Goal: Task Accomplishment & Management: Use online tool/utility

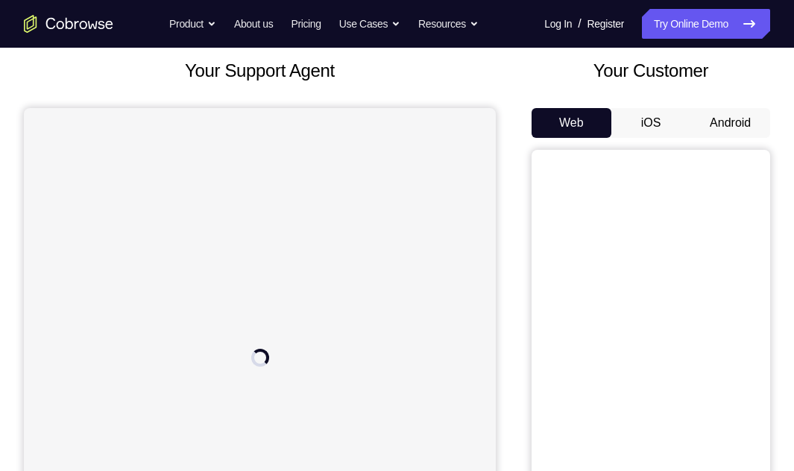
scroll to position [75, 0]
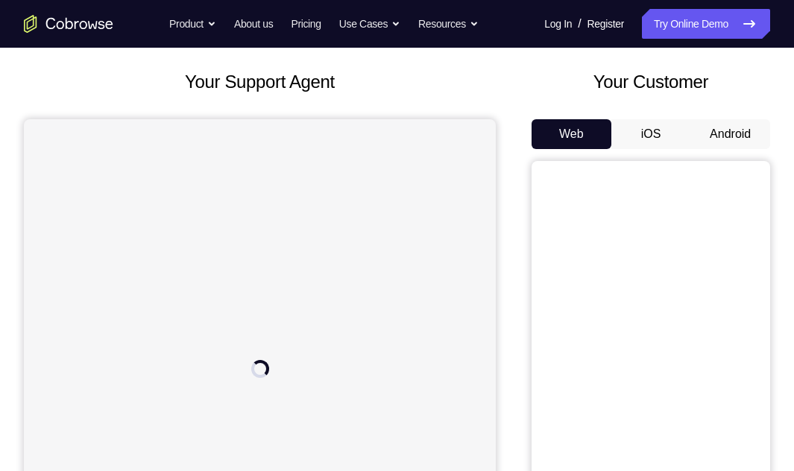
click at [730, 135] on button "Android" at bounding box center [730, 134] width 80 height 30
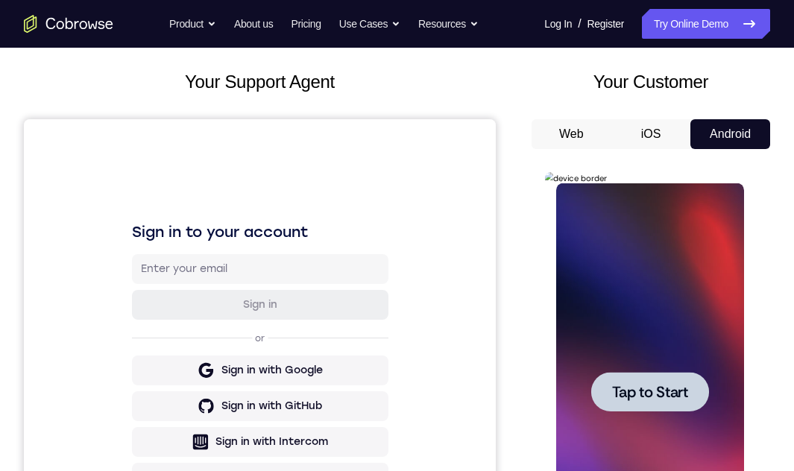
scroll to position [0, 0]
click at [633, 315] on span "Tap to Start" at bounding box center [649, 392] width 76 height 15
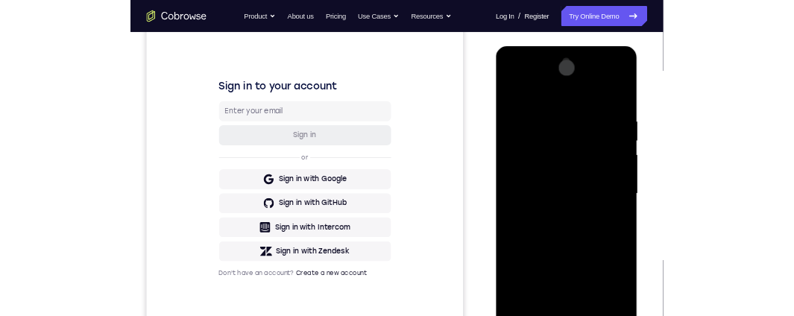
scroll to position [224, 0]
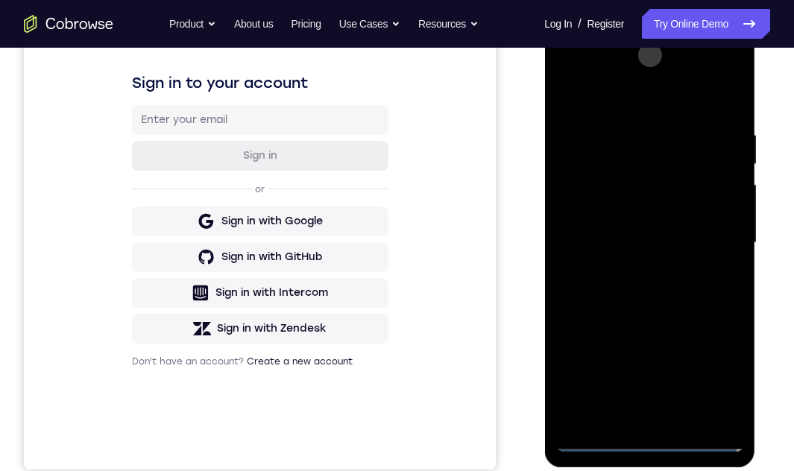
click at [648, 315] on div at bounding box center [649, 242] width 188 height 417
click at [651, 315] on div at bounding box center [649, 242] width 188 height 417
click at [723, 315] on div at bounding box center [649, 242] width 188 height 417
click at [624, 91] on div at bounding box center [649, 242] width 188 height 417
click at [704, 239] on div at bounding box center [649, 242] width 188 height 417
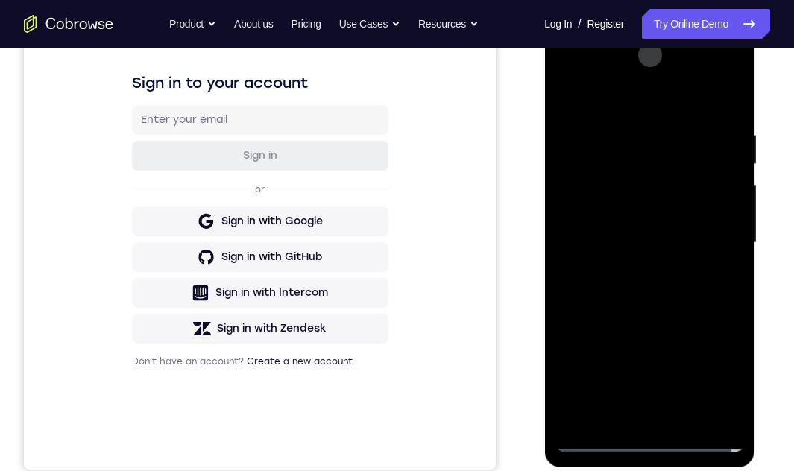
click at [730, 71] on div at bounding box center [649, 242] width 188 height 417
click at [727, 315] on div at bounding box center [649, 242] width 188 height 417
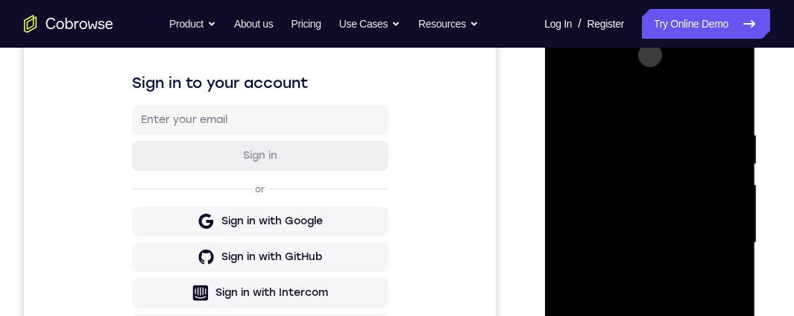
click at [709, 236] on div at bounding box center [649, 242] width 188 height 417
click at [648, 111] on div at bounding box center [649, 242] width 188 height 417
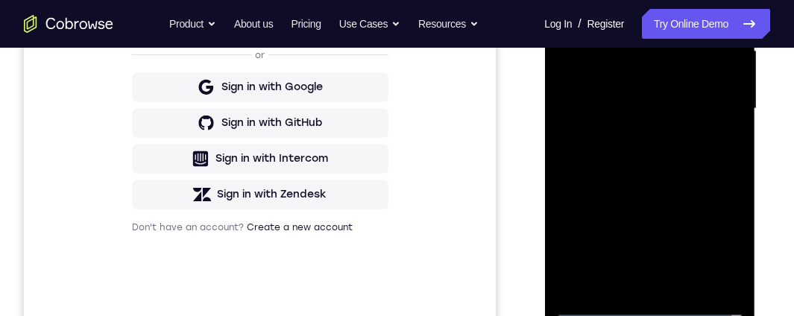
scroll to position [363, 0]
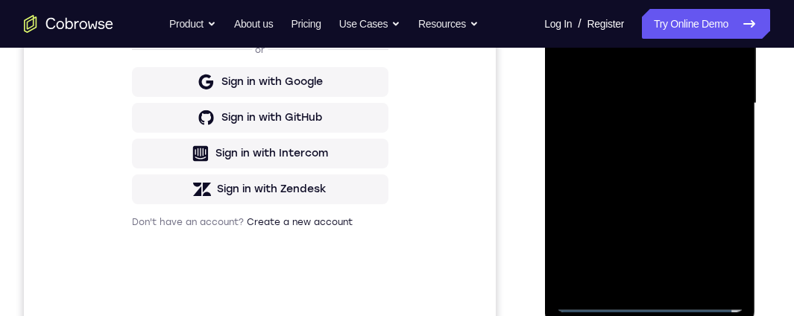
click at [626, 123] on div at bounding box center [649, 103] width 188 height 417
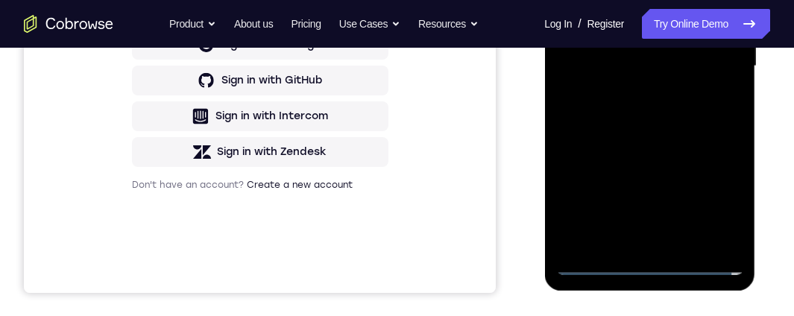
scroll to position [401, 0]
click at [626, 148] on div at bounding box center [649, 65] width 188 height 417
click at [627, 148] on div at bounding box center [649, 65] width 188 height 417
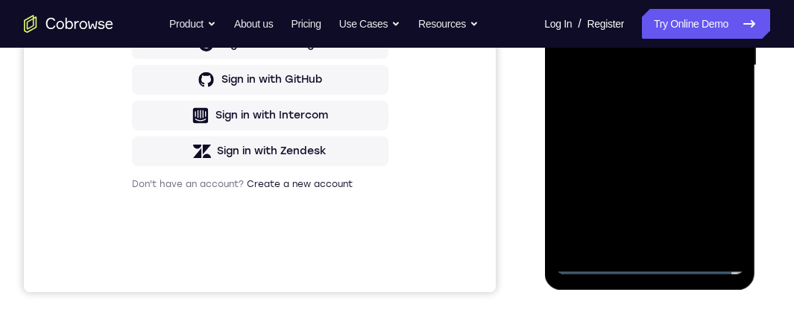
click at [627, 148] on div at bounding box center [649, 65] width 188 height 417
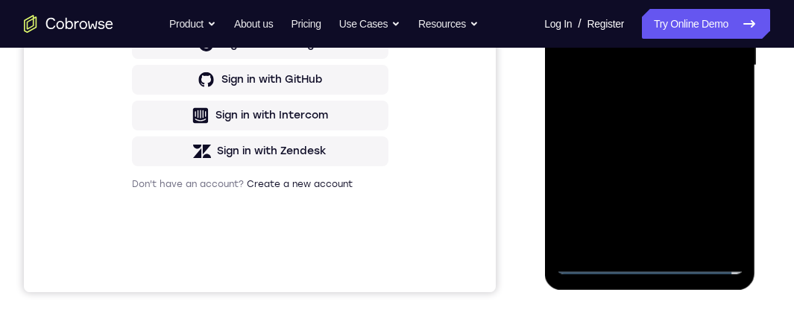
click at [627, 148] on div at bounding box center [649, 65] width 188 height 417
click at [649, 132] on div at bounding box center [649, 65] width 188 height 417
click at [667, 132] on div at bounding box center [649, 65] width 188 height 417
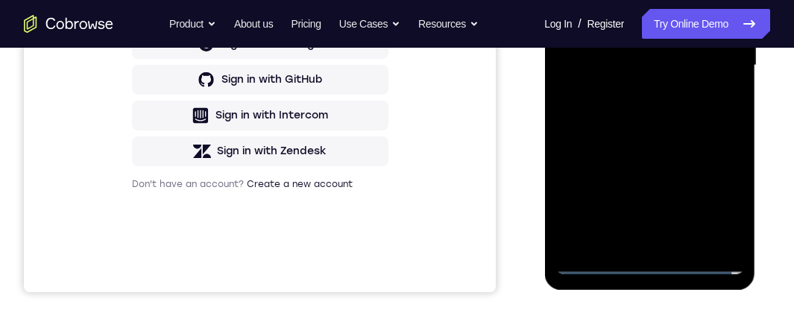
click at [665, 112] on div at bounding box center [649, 65] width 188 height 417
click at [627, 116] on div at bounding box center [649, 65] width 188 height 417
click at [671, 148] on div at bounding box center [649, 65] width 188 height 417
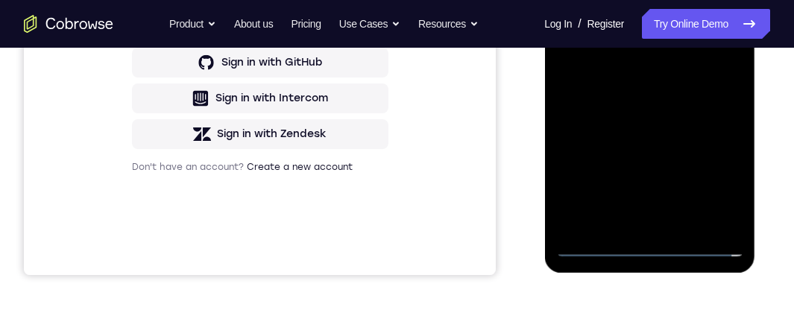
click at [663, 138] on div at bounding box center [649, 48] width 188 height 417
click at [593, 247] on div at bounding box center [649, 48] width 188 height 417
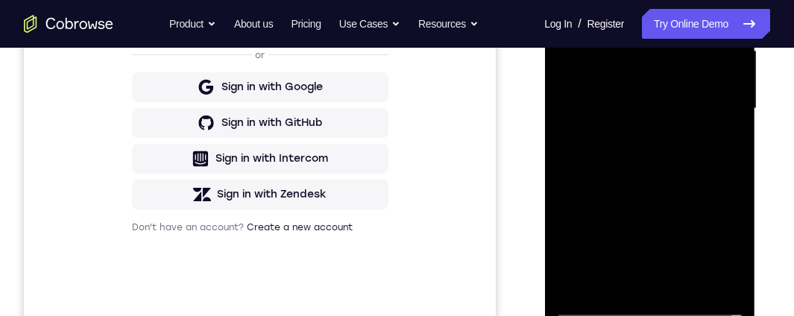
scroll to position [356, 0]
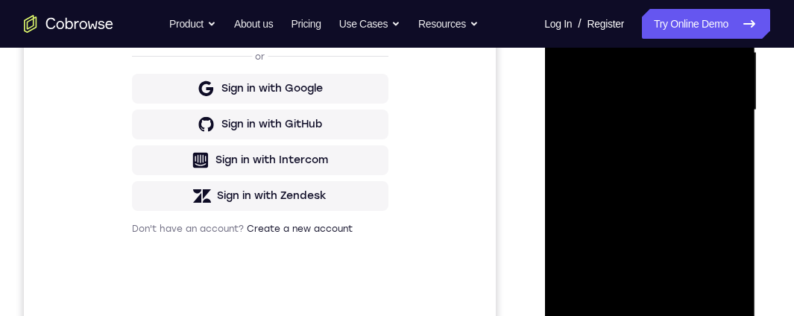
click at [584, 75] on div at bounding box center [649, 110] width 188 height 417
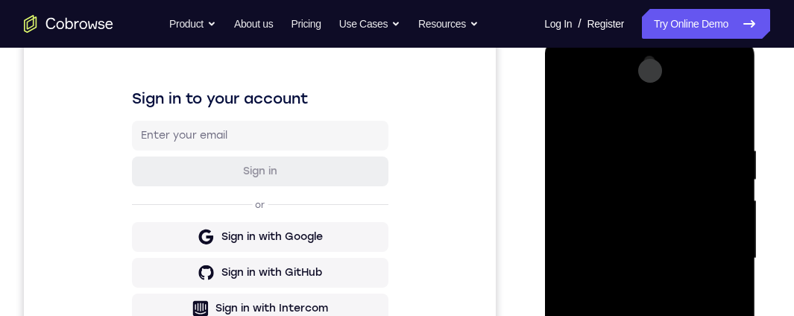
scroll to position [222, 0]
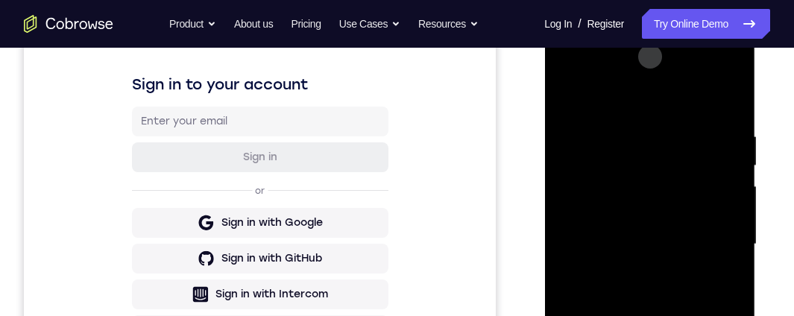
click at [727, 71] on div at bounding box center [649, 244] width 188 height 417
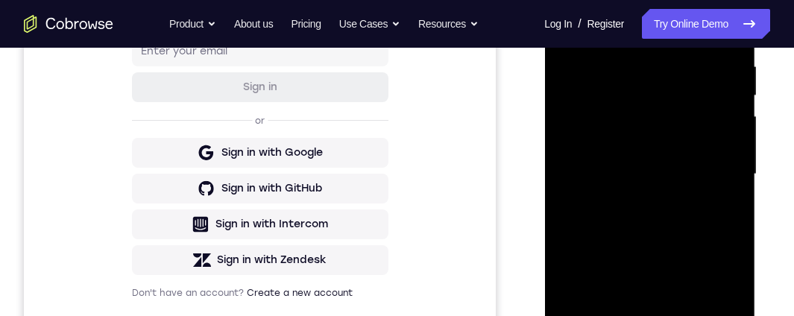
scroll to position [313, 0]
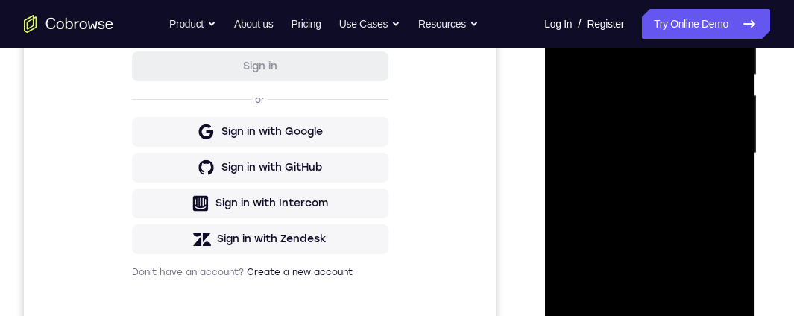
click at [721, 262] on div at bounding box center [649, 153] width 188 height 417
click at [729, 262] on div at bounding box center [649, 153] width 188 height 417
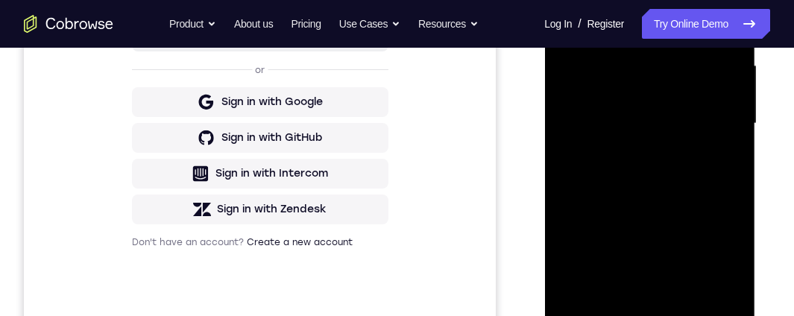
scroll to position [329, 0]
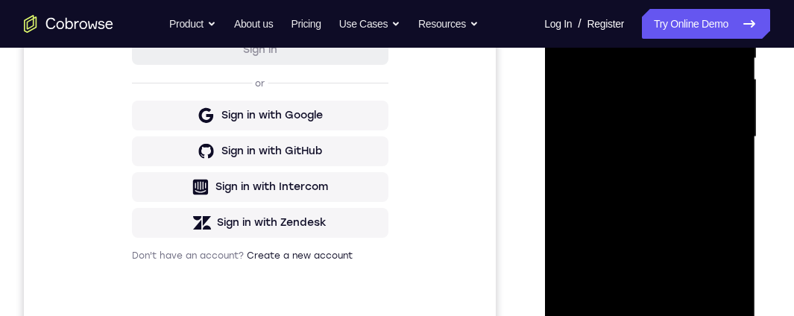
click at [700, 131] on div at bounding box center [649, 136] width 188 height 417
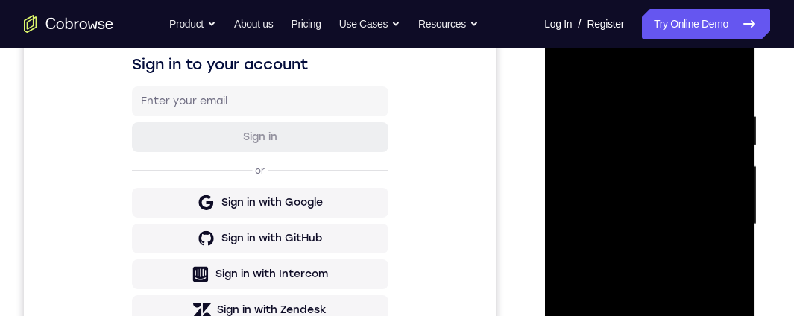
scroll to position [227, 0]
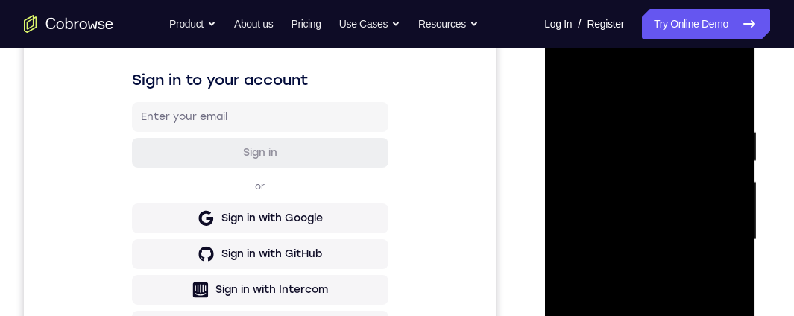
click at [659, 113] on div at bounding box center [649, 239] width 188 height 417
click at [630, 111] on div at bounding box center [649, 239] width 188 height 417
click at [665, 182] on div at bounding box center [649, 239] width 188 height 417
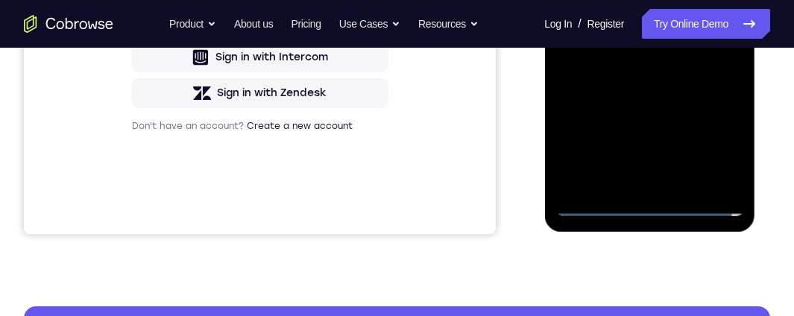
scroll to position [460, 0]
drag, startPoint x: 632, startPoint y: 135, endPoint x: 723, endPoint y: 134, distance: 90.9
click at [723, 134] on div at bounding box center [649, 6] width 188 height 417
drag, startPoint x: 642, startPoint y: 128, endPoint x: 700, endPoint y: 125, distance: 57.5
click at [700, 125] on div at bounding box center [649, 6] width 188 height 417
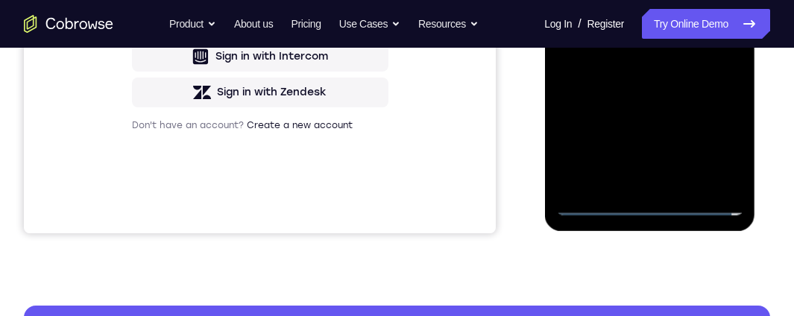
click at [630, 119] on div at bounding box center [649, 6] width 188 height 417
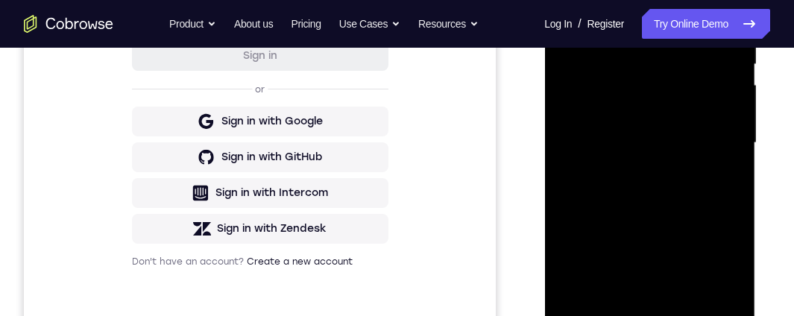
scroll to position [320, 0]
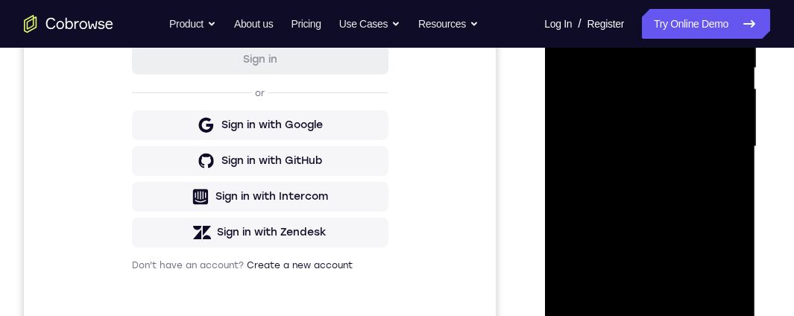
click at [630, 119] on div at bounding box center [649, 146] width 188 height 417
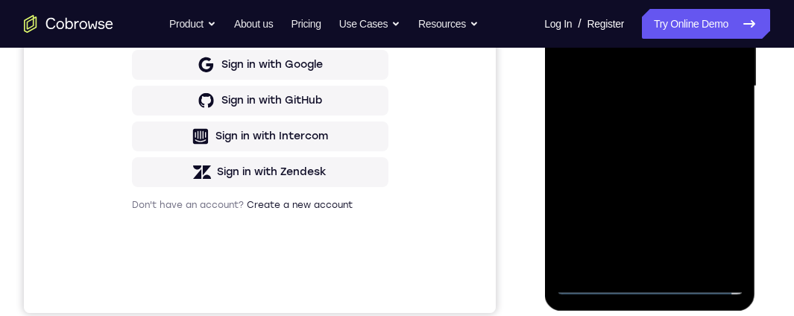
scroll to position [382, 0]
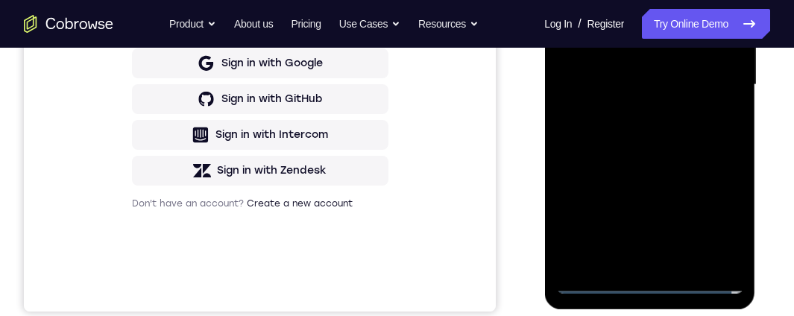
click at [630, 219] on div at bounding box center [649, 84] width 188 height 417
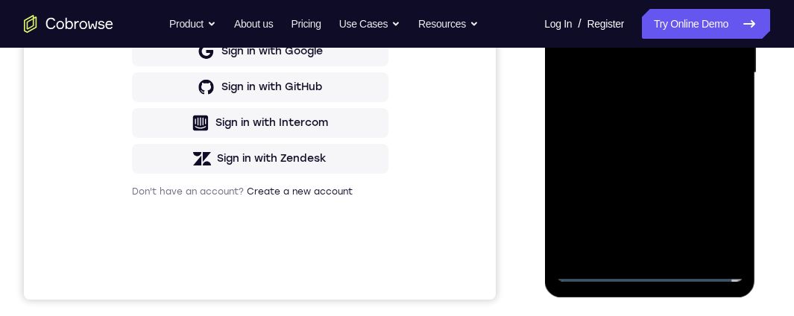
scroll to position [394, 0]
click at [615, 207] on div at bounding box center [649, 72] width 188 height 417
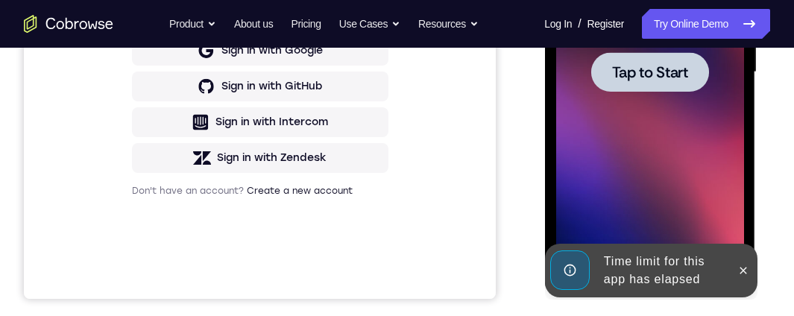
click at [668, 75] on span "Tap to Start" at bounding box center [649, 72] width 76 height 15
click at [666, 72] on span "Tap to Start" at bounding box center [649, 72] width 76 height 15
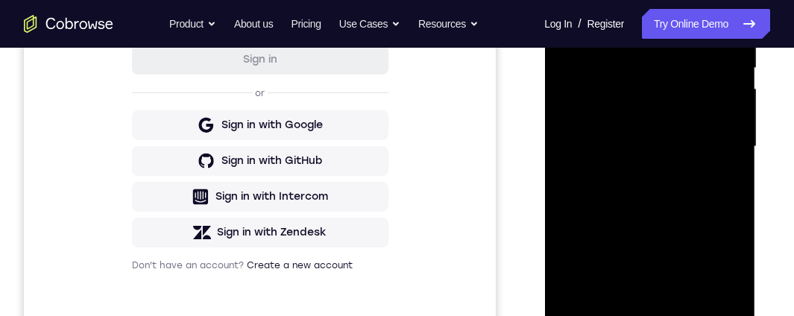
scroll to position [543, 0]
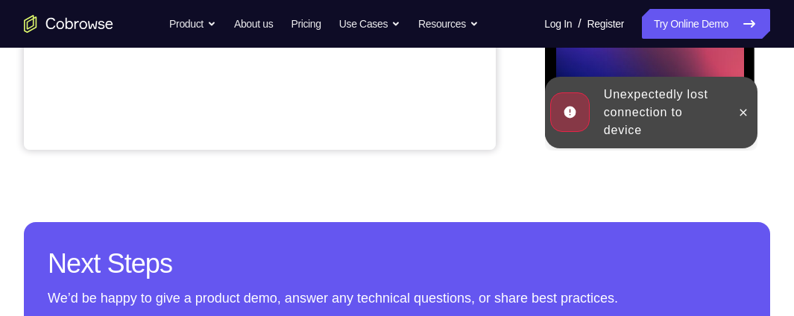
scroll to position [394, 0]
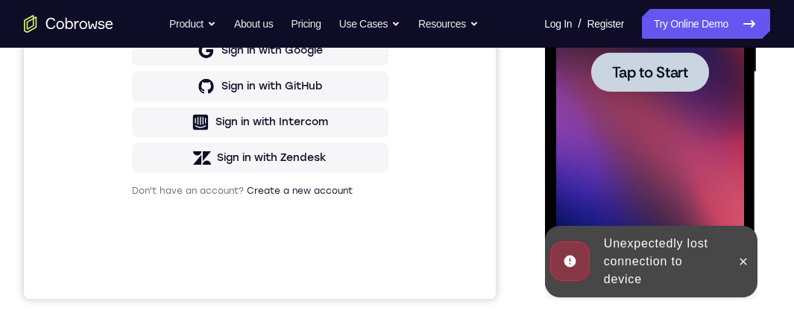
click at [661, 68] on span "Tap to Start" at bounding box center [649, 72] width 76 height 15
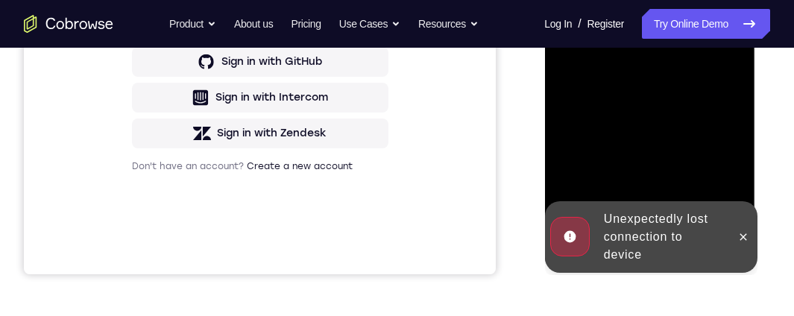
scroll to position [469, 0]
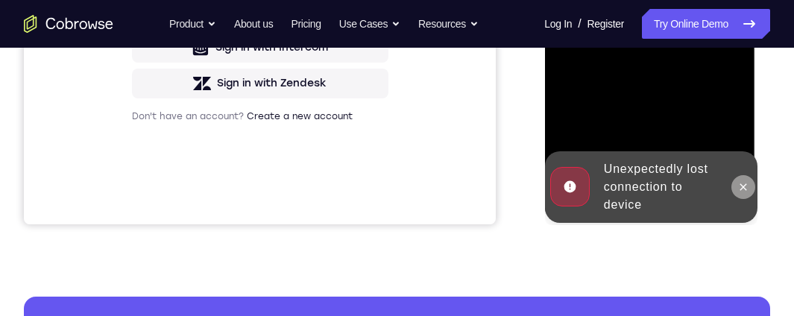
click at [732, 186] on button at bounding box center [742, 187] width 24 height 24
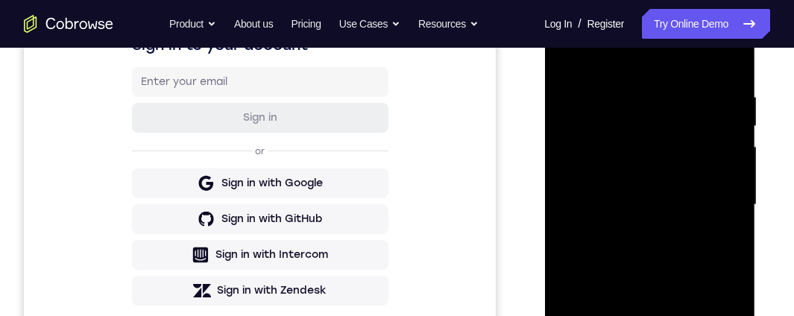
scroll to position [245, 0]
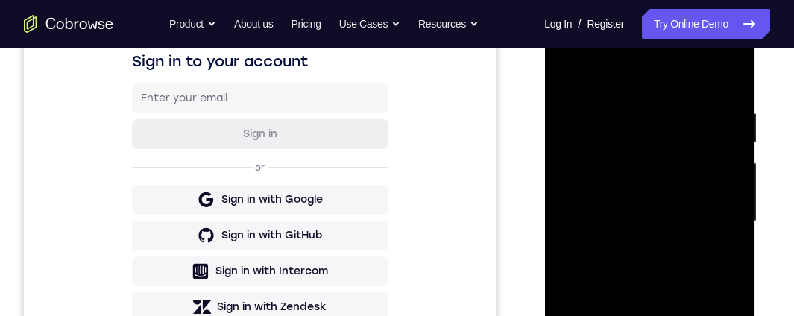
click at [653, 76] on div at bounding box center [649, 221] width 188 height 417
click at [710, 215] on div at bounding box center [649, 221] width 188 height 417
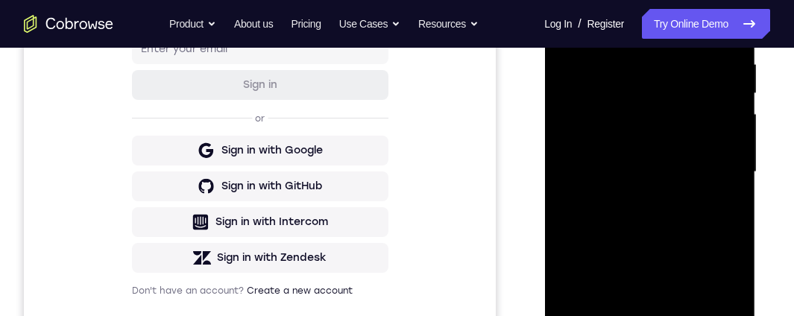
scroll to position [320, 0]
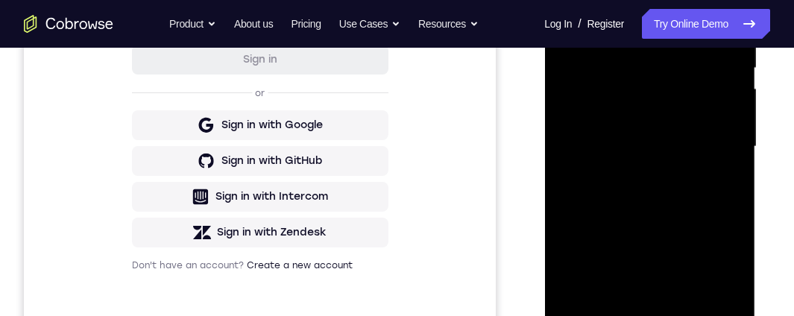
click at [631, 168] on div at bounding box center [649, 146] width 188 height 417
click at [627, 133] on div at bounding box center [649, 146] width 188 height 417
click at [671, 171] on div at bounding box center [649, 146] width 188 height 417
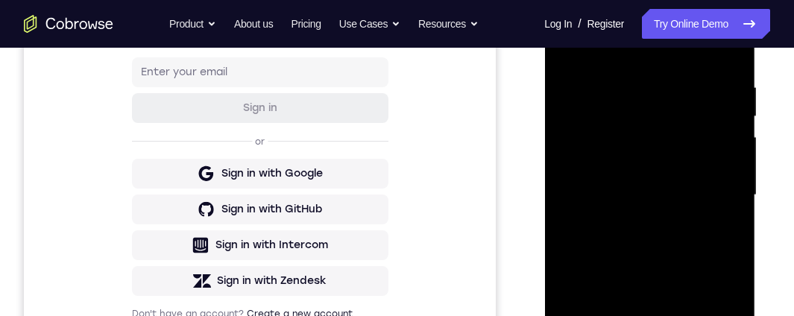
scroll to position [245, 0]
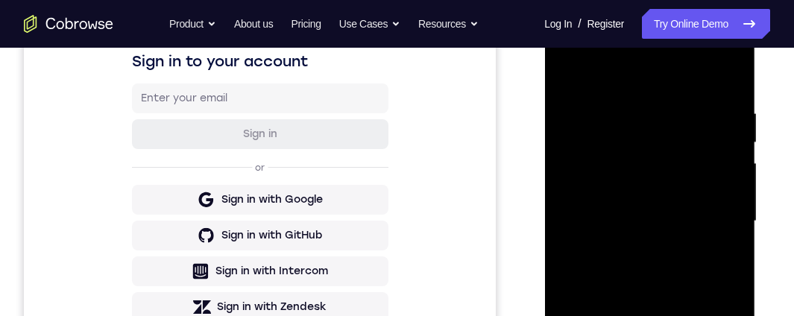
click at [644, 148] on div at bounding box center [649, 221] width 188 height 417
click at [672, 185] on div at bounding box center [649, 221] width 188 height 417
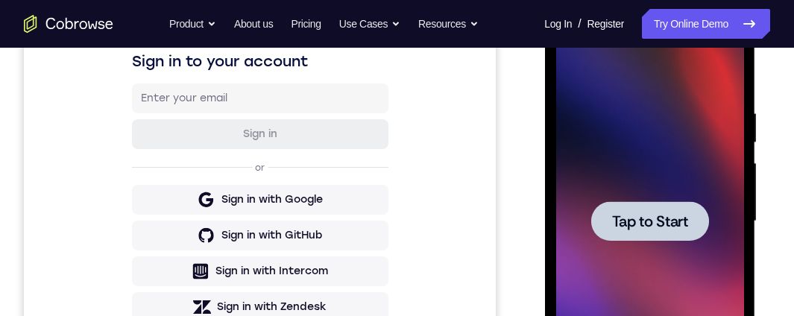
click at [667, 225] on span "Tap to Start" at bounding box center [649, 221] width 76 height 15
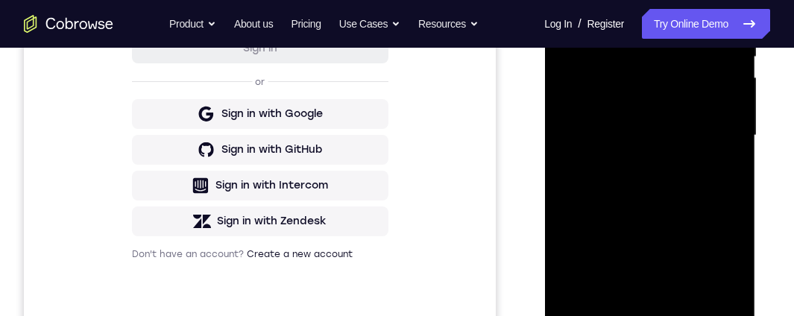
scroll to position [469, 0]
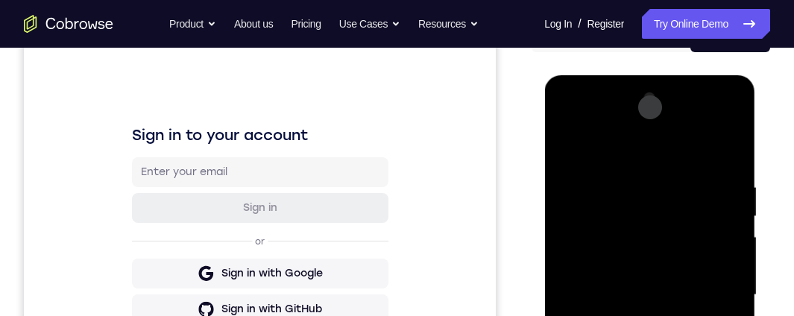
scroll to position [171, 0]
click at [625, 149] on div at bounding box center [649, 295] width 188 height 417
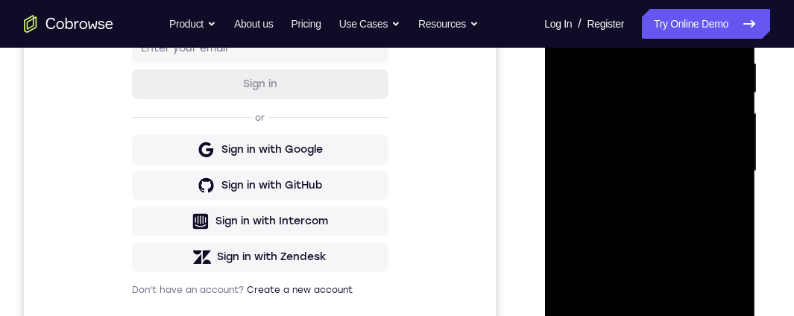
scroll to position [320, 0]
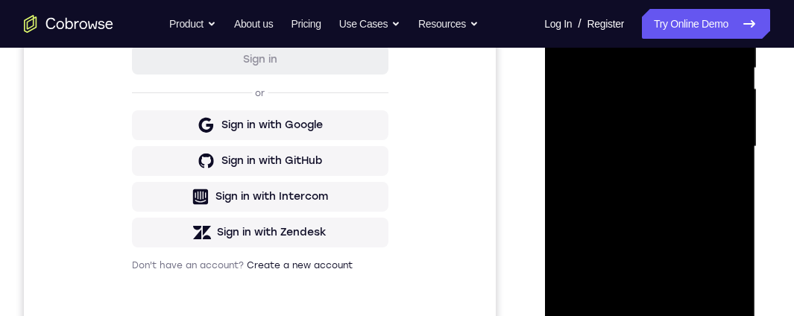
click at [708, 146] on div at bounding box center [649, 146] width 188 height 417
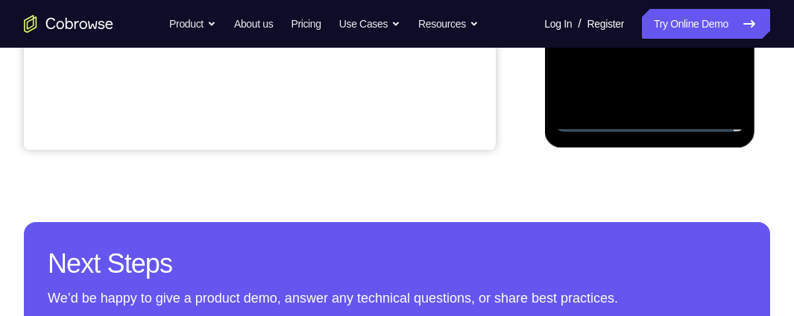
scroll to position [469, 0]
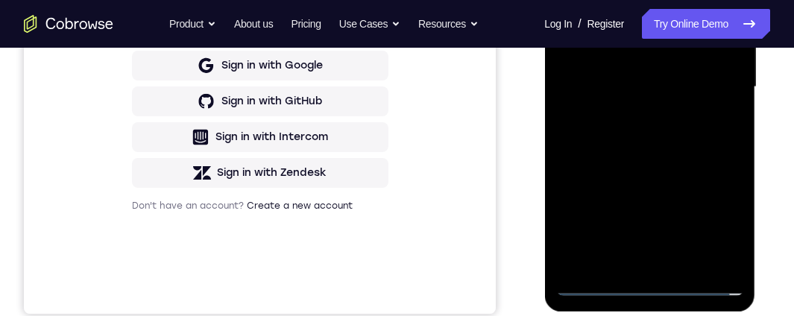
scroll to position [394, 0]
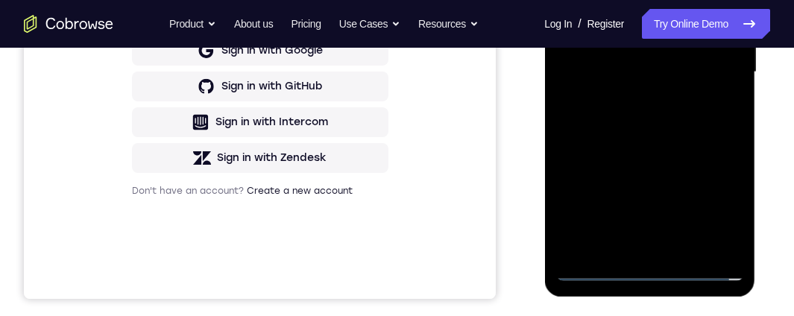
click at [628, 60] on div at bounding box center [649, 72] width 188 height 417
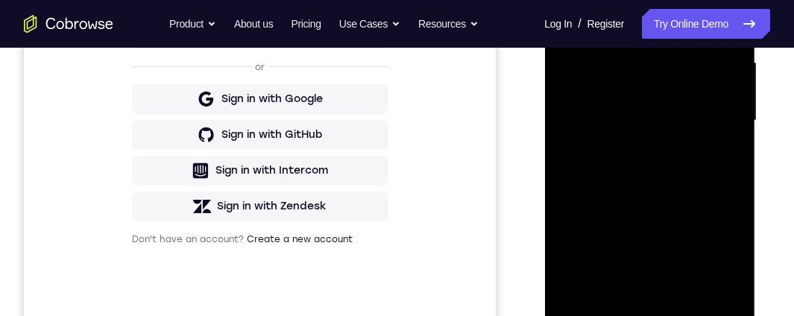
scroll to position [320, 0]
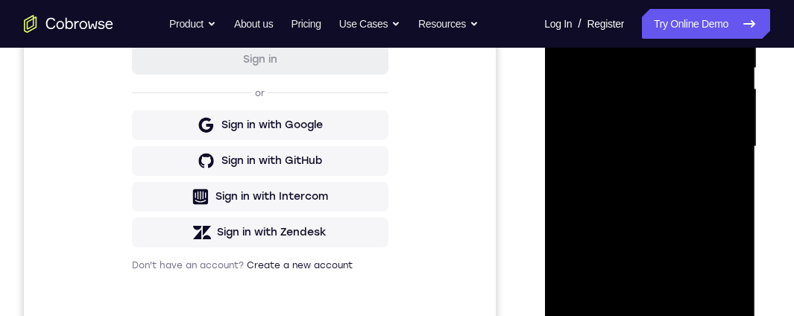
click at [643, 168] on div at bounding box center [649, 146] width 188 height 417
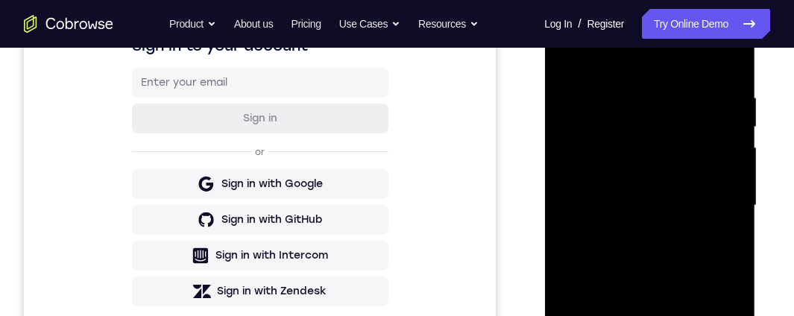
scroll to position [245, 0]
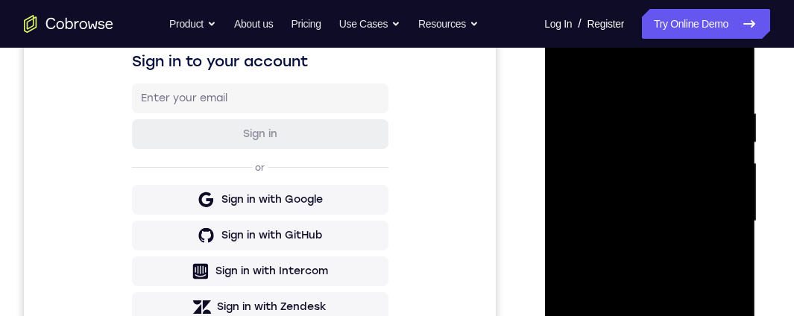
click at [642, 152] on div at bounding box center [649, 221] width 188 height 417
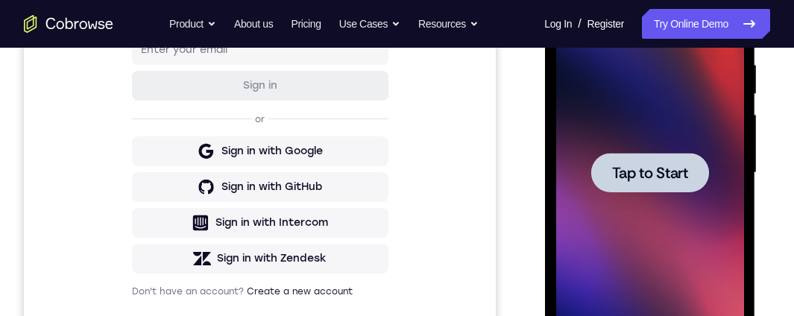
scroll to position [320, 0]
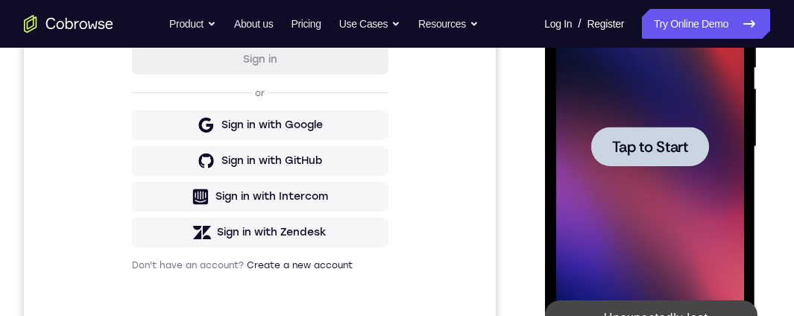
click at [656, 140] on span "Tap to Start" at bounding box center [649, 146] width 76 height 15
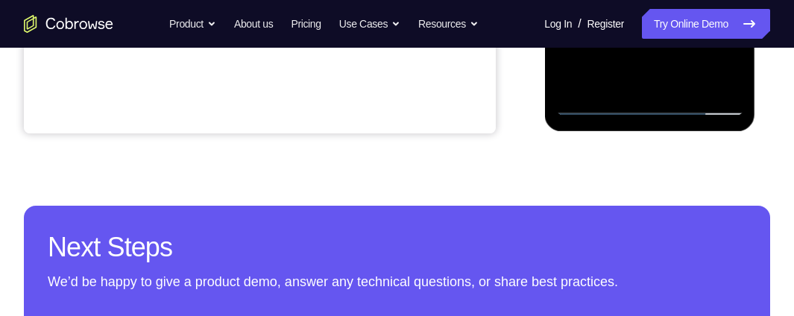
scroll to position [543, 0]
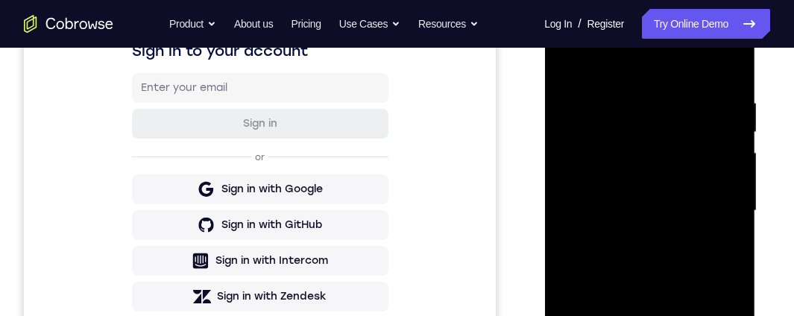
scroll to position [171, 0]
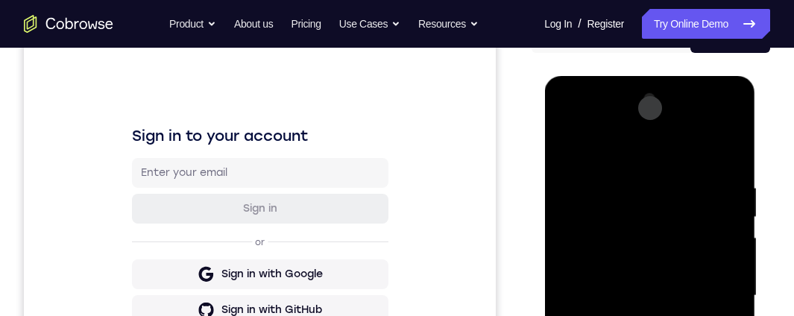
click at [631, 147] on div at bounding box center [649, 295] width 188 height 417
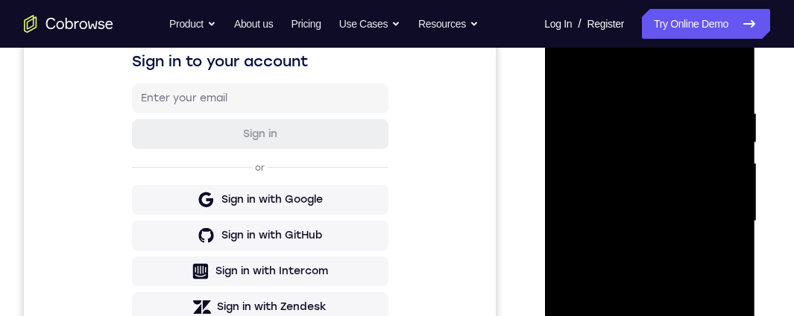
scroll to position [320, 0]
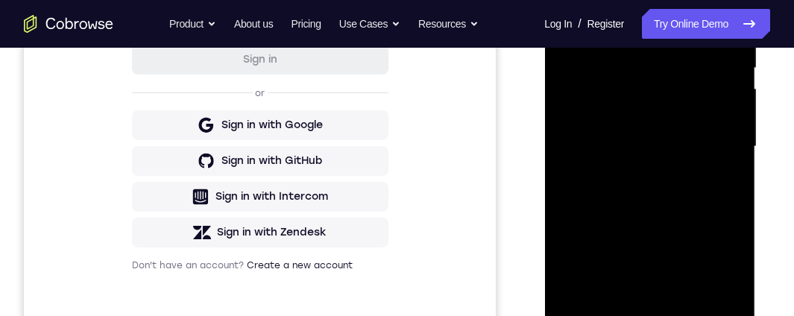
click at [709, 139] on div at bounding box center [649, 146] width 188 height 417
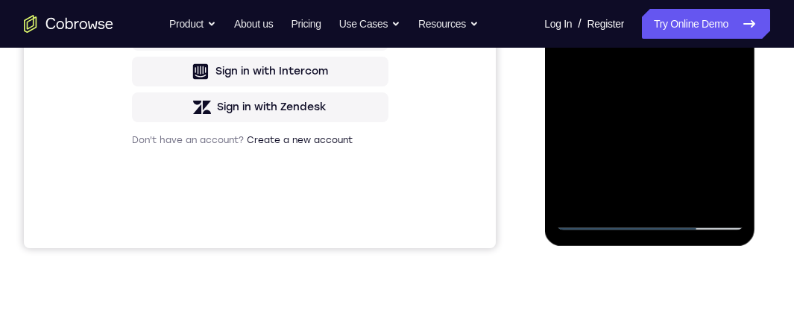
scroll to position [469, 0]
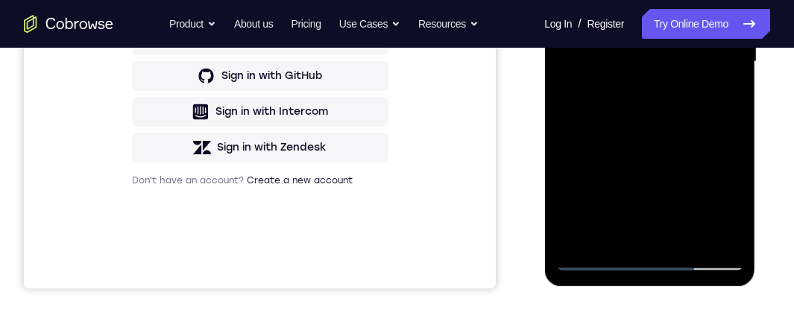
scroll to position [320, 0]
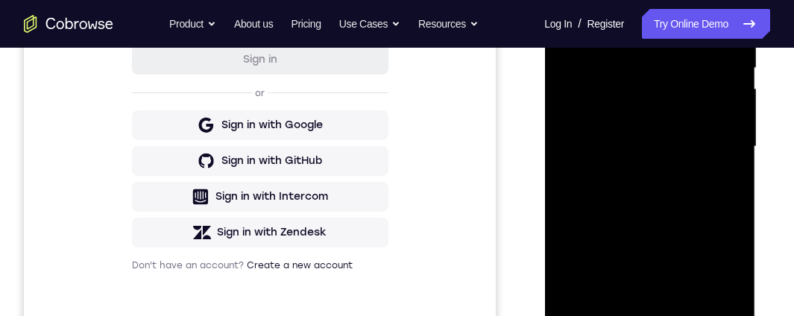
click at [663, 137] on div at bounding box center [649, 146] width 188 height 417
click at [659, 168] on div at bounding box center [649, 146] width 188 height 417
click at [624, 74] on div at bounding box center [649, 146] width 188 height 417
click at [630, 108] on div at bounding box center [649, 146] width 188 height 417
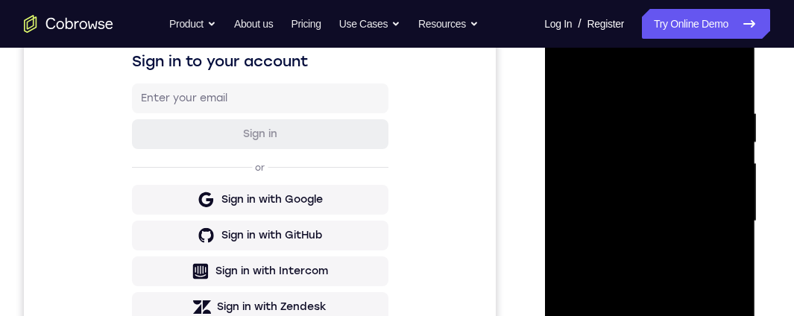
click at [621, 155] on div at bounding box center [649, 221] width 188 height 417
click at [633, 189] on div at bounding box center [649, 221] width 188 height 417
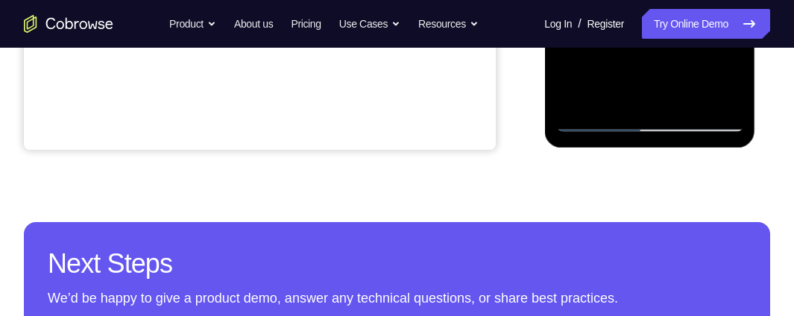
scroll to position [469, 0]
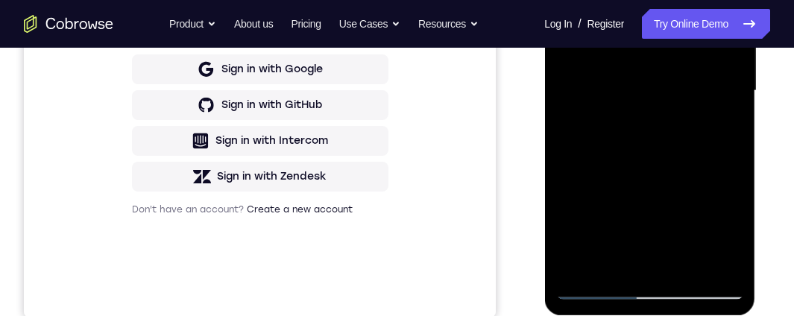
scroll to position [245, 0]
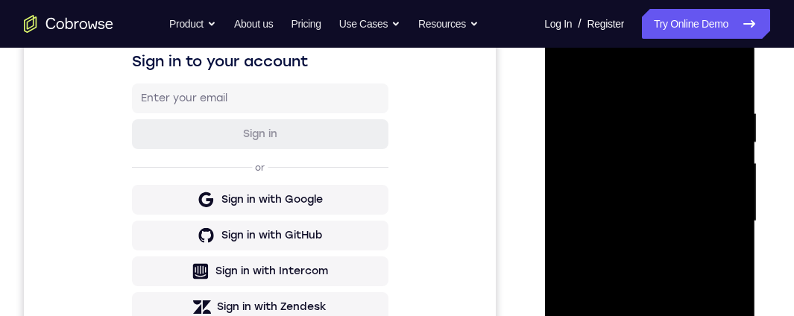
click at [729, 51] on div at bounding box center [649, 221] width 188 height 417
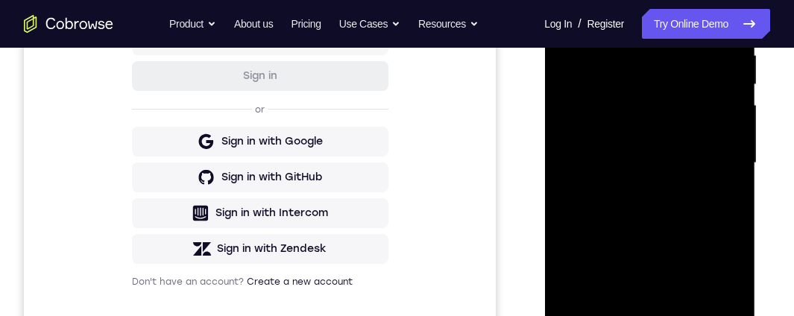
scroll to position [394, 0]
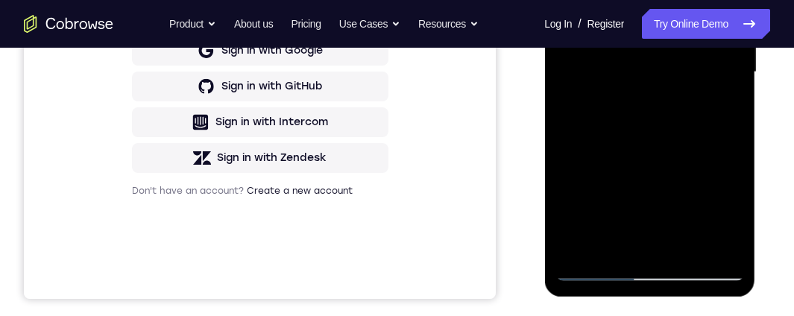
click at [723, 179] on div at bounding box center [649, 72] width 188 height 417
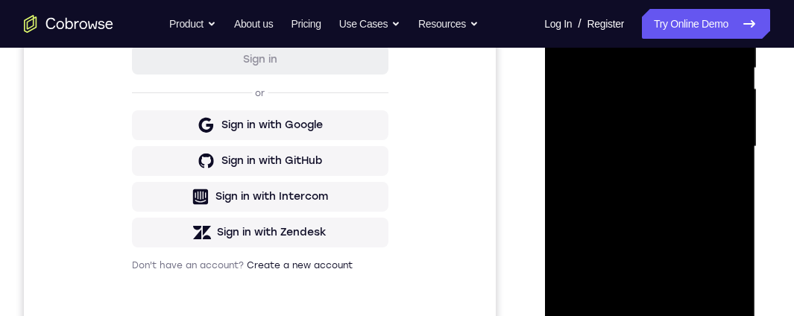
click at [654, 136] on div at bounding box center [649, 146] width 188 height 417
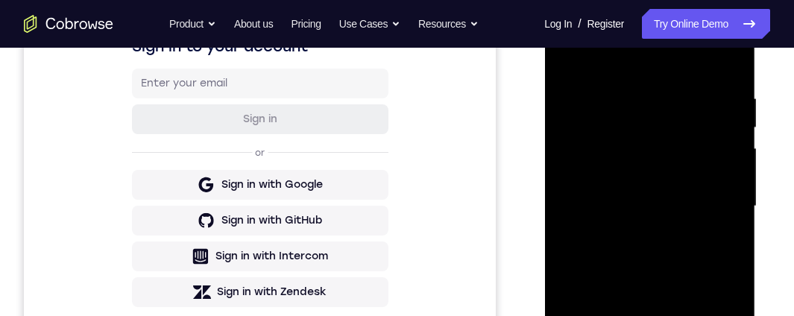
scroll to position [245, 0]
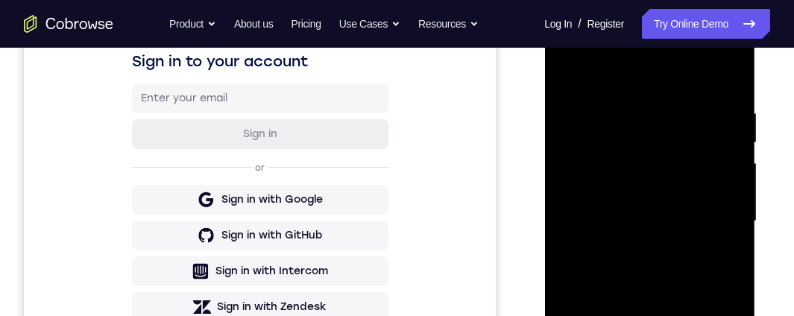
click at [658, 119] on div at bounding box center [649, 221] width 188 height 417
click at [665, 185] on div at bounding box center [649, 221] width 188 height 417
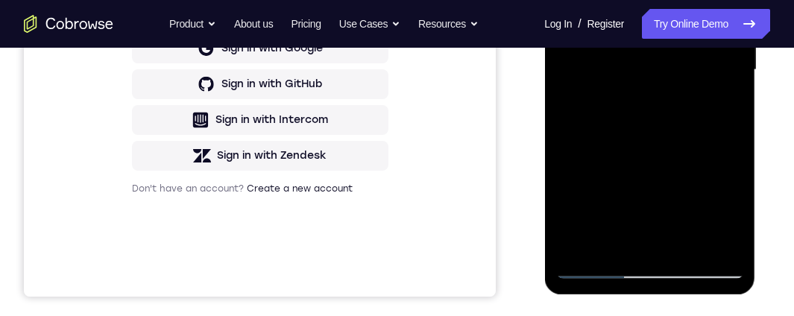
scroll to position [469, 0]
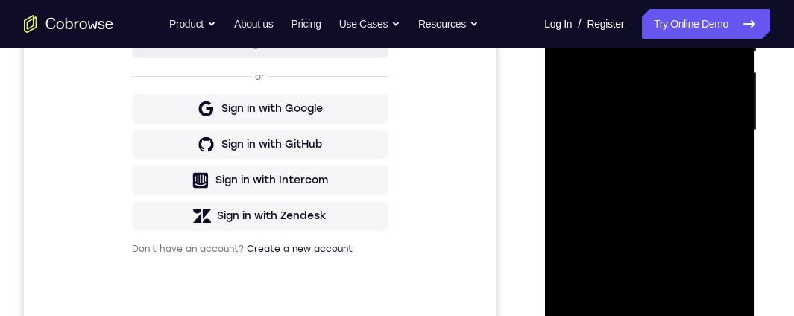
scroll to position [320, 0]
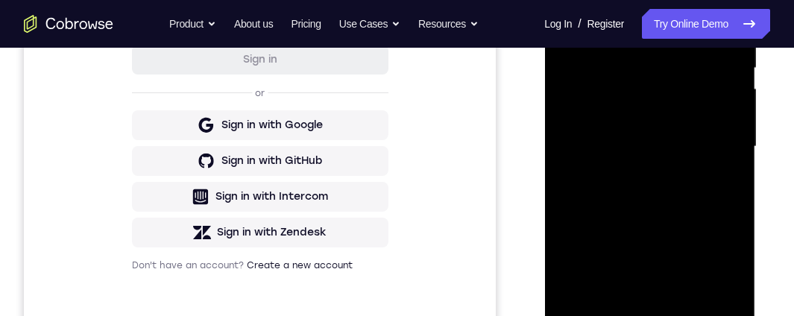
click at [660, 118] on div at bounding box center [649, 146] width 188 height 417
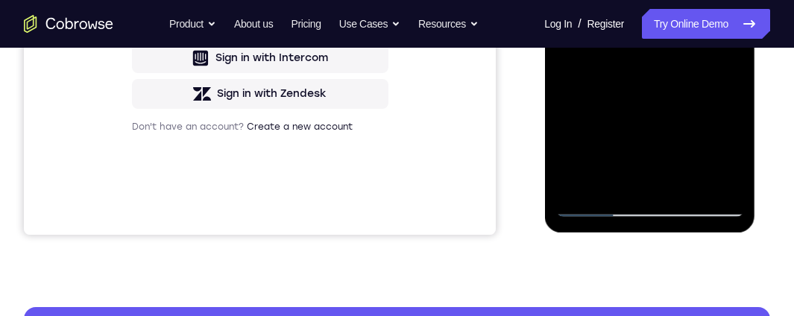
scroll to position [469, 0]
